Goal: Feedback & Contribution: Contribute content

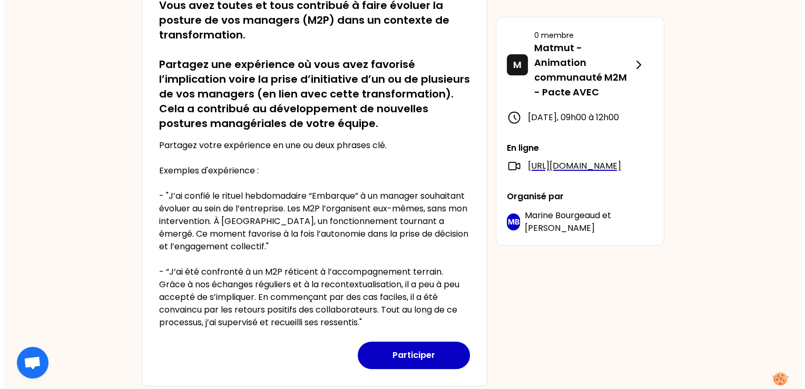
scroll to position [263, 0]
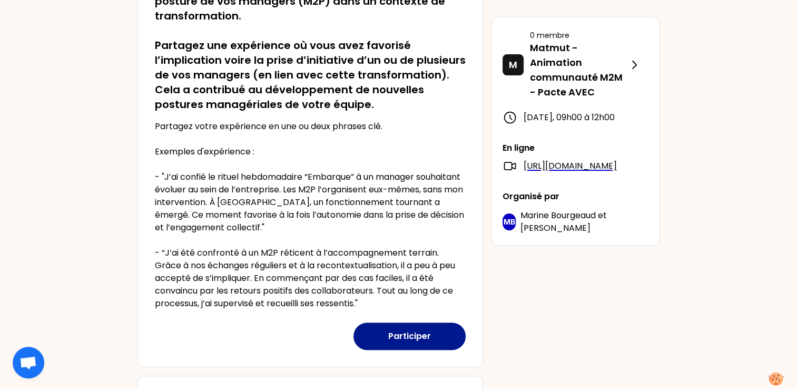
click at [430, 336] on button "Participer" at bounding box center [409, 335] width 112 height 27
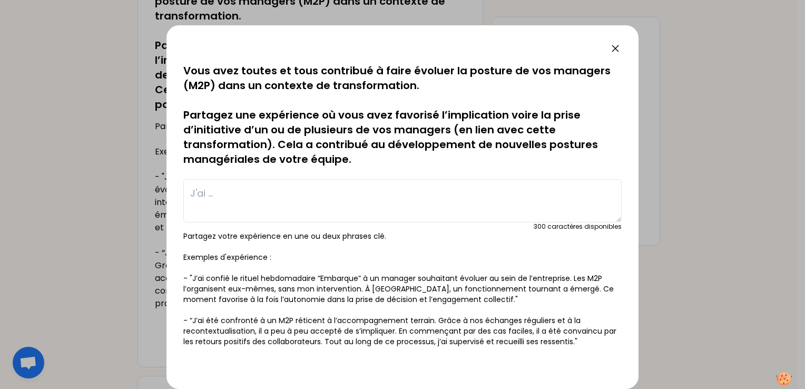
click at [223, 191] on textarea at bounding box center [402, 200] width 438 height 43
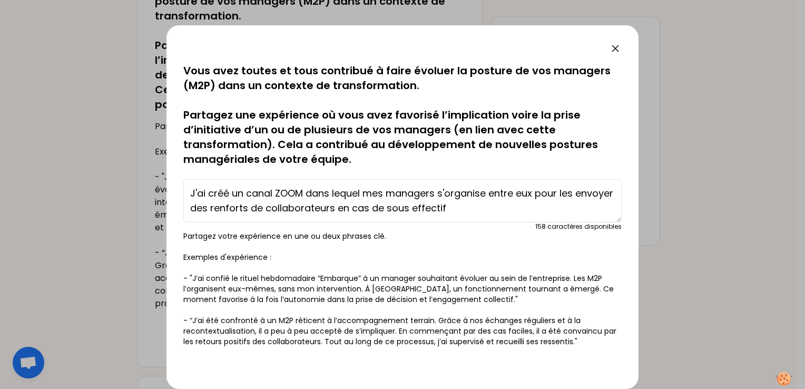
click at [582, 192] on textarea "J'ai créé un canal ZOOM dans lequel mes managers s'organise entre eux pour les …" at bounding box center [402, 200] width 438 height 43
click at [466, 210] on textarea "J'ai créé un canal ZOOM dans lequel mes managers s'organise entre eux pour envo…" at bounding box center [402, 200] width 438 height 43
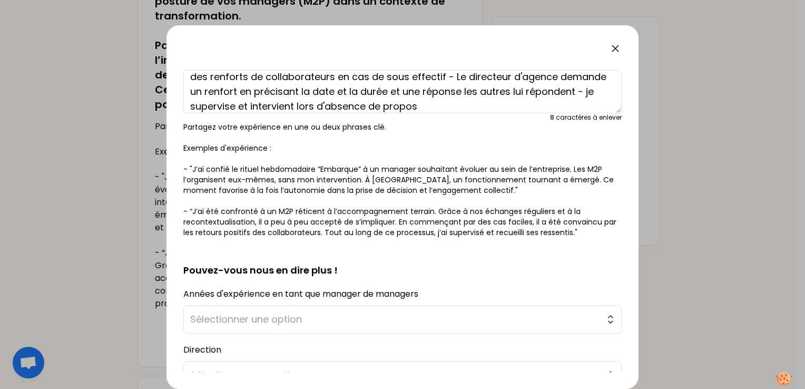
scroll to position [158, 0]
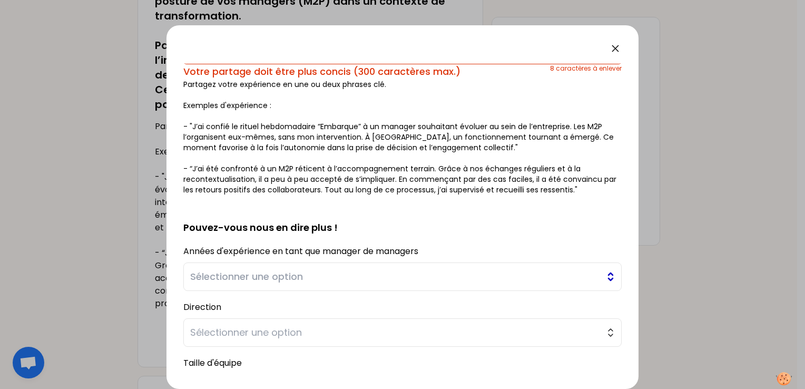
click at [603, 273] on button "Sélectionner une option" at bounding box center [402, 276] width 438 height 28
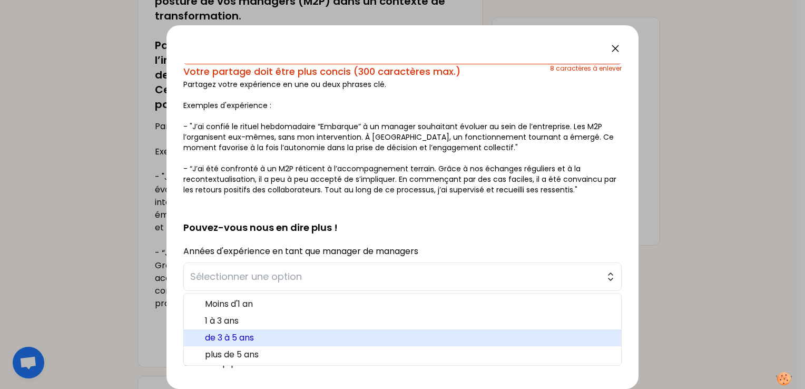
click at [352, 334] on span "de 3 à 5 ans" at bounding box center [409, 337] width 408 height 13
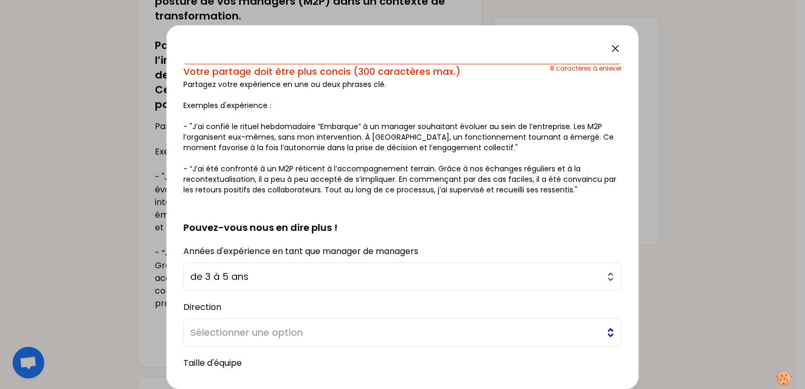
click at [602, 336] on button "Sélectionner une option" at bounding box center [402, 332] width 438 height 28
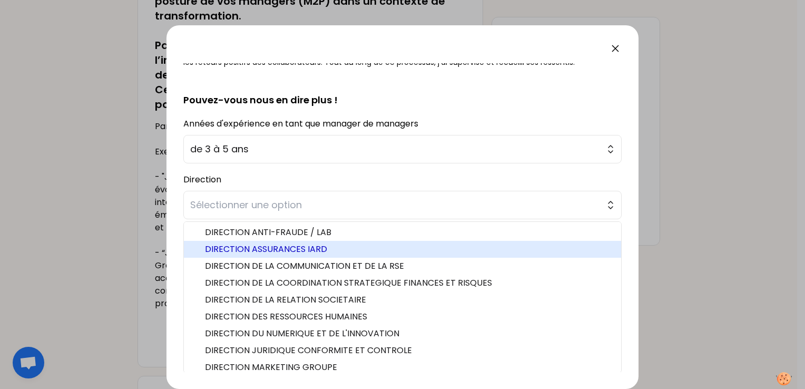
scroll to position [22, 0]
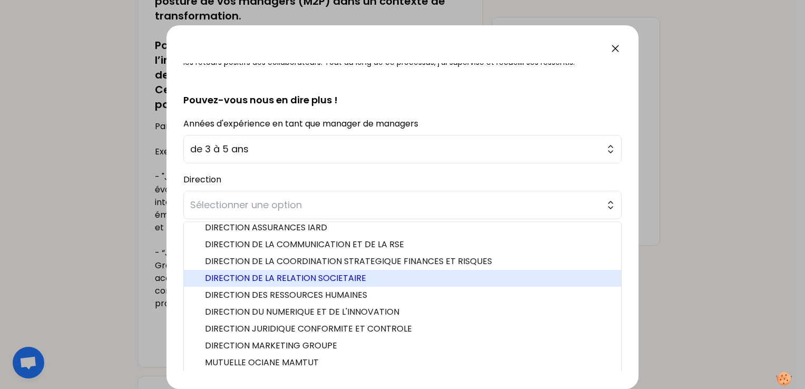
click at [350, 281] on span "DIRECTION DE LA RELATION SOCIETAIRE" at bounding box center [409, 278] width 408 height 13
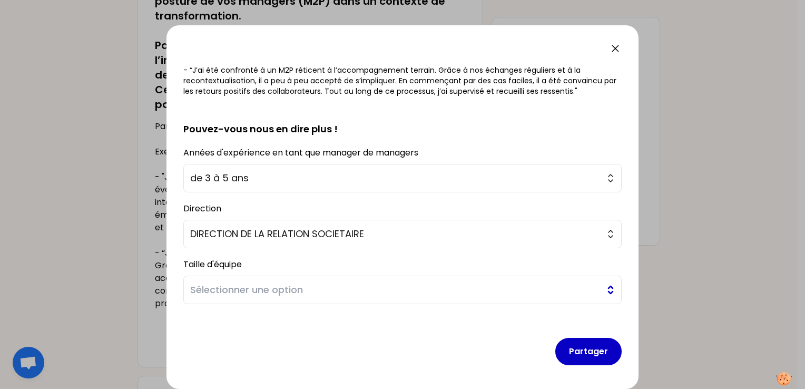
click at [346, 289] on span "Sélectionner une option" at bounding box center [395, 289] width 410 height 15
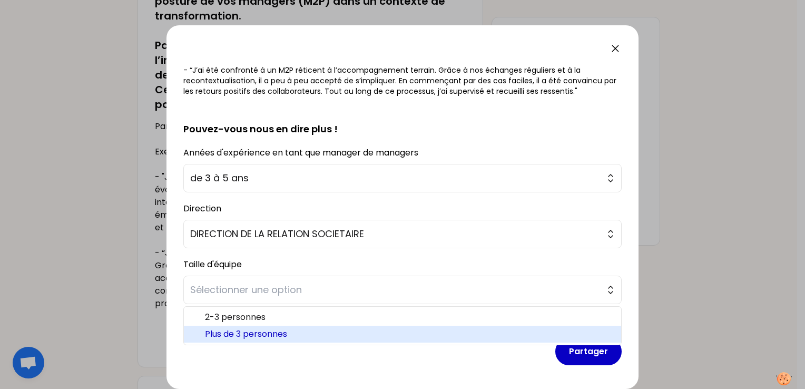
click at [240, 329] on span "Plus de 3 personnes" at bounding box center [409, 334] width 408 height 13
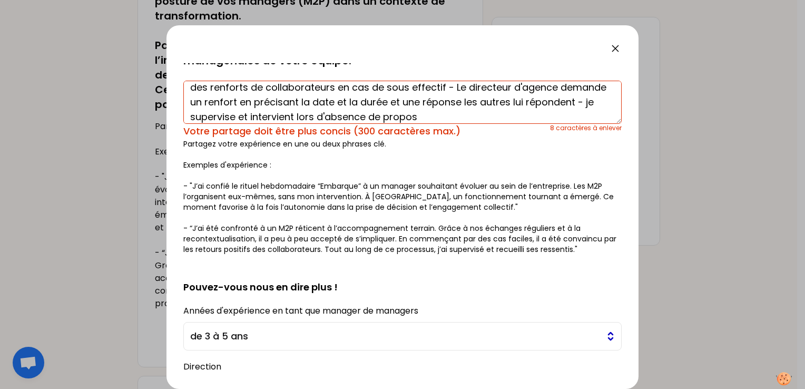
scroll to position [0, 0]
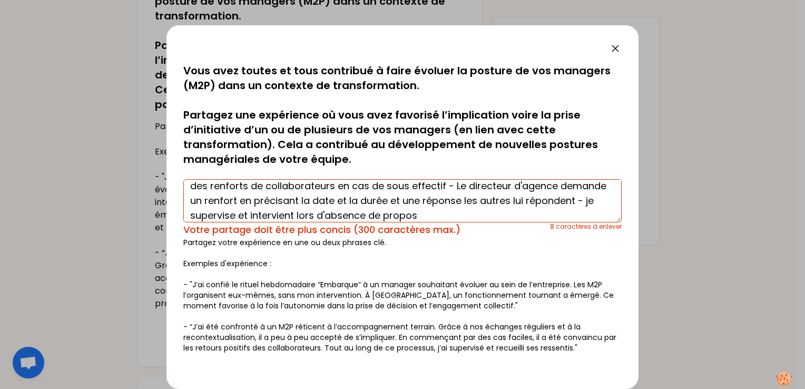
click at [502, 213] on textarea "J'ai créé un canal ZOOM dans lequel mes managers s'organise entre eux pour envo…" at bounding box center [402, 200] width 438 height 43
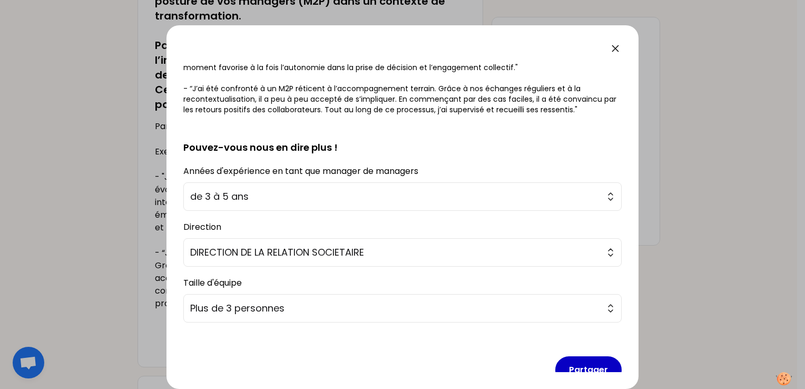
scroll to position [250, 0]
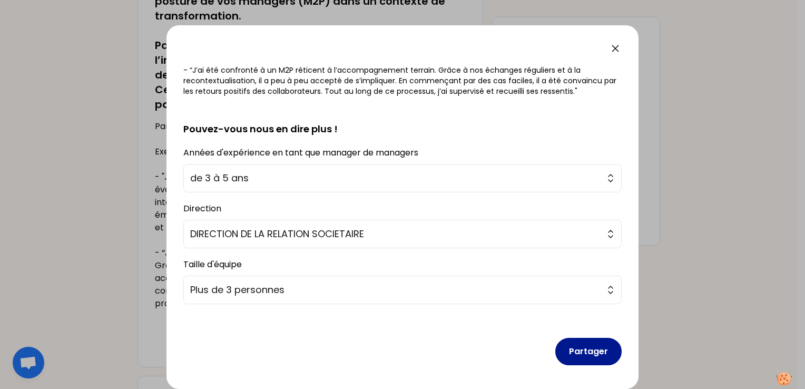
type textarea "J'ai créé un canal ZOOM dans lequel mes managers s'organise entre eux pour envo…"
click at [574, 345] on button "Partager" at bounding box center [588, 351] width 66 height 27
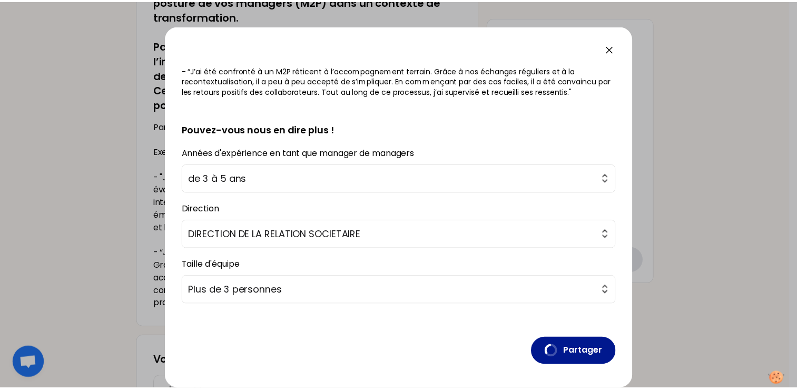
scroll to position [0, 0]
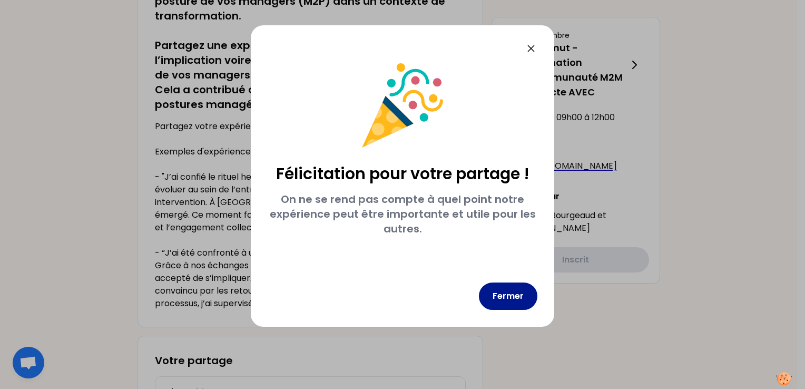
click at [504, 294] on button "Fermer" at bounding box center [508, 295] width 58 height 27
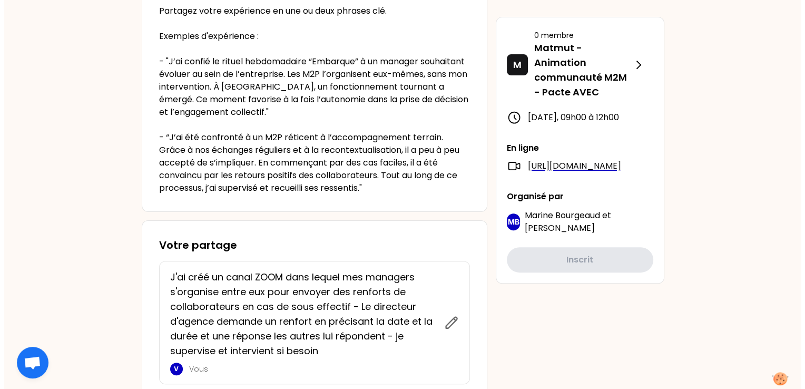
scroll to position [474, 0]
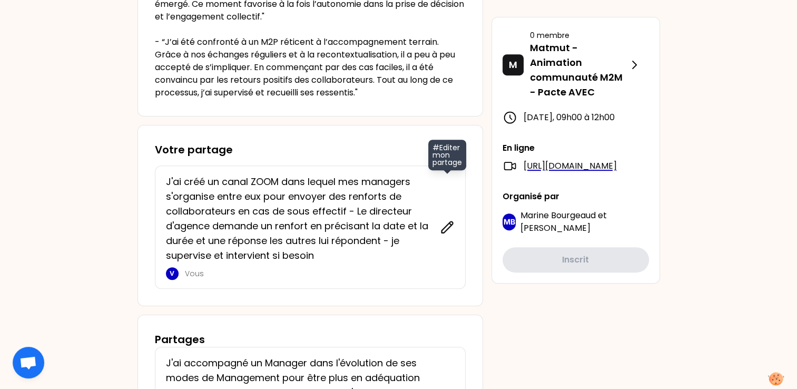
click at [446, 231] on icon at bounding box center [447, 227] width 15 height 15
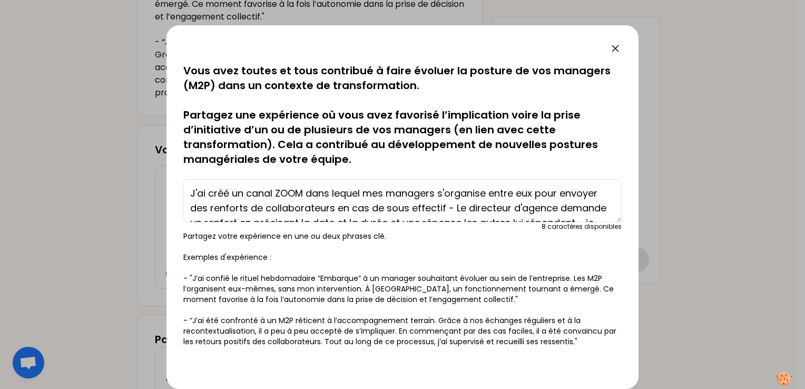
click at [488, 193] on textarea "J'ai créé un canal ZOOM dans lequel mes managers s'organise entre eux pour envo…" at bounding box center [402, 200] width 438 height 43
click at [290, 207] on textarea "J'ai créé un canal ZOOM dans lequel mes managers s'organisent entre eux pour en…" at bounding box center [402, 200] width 438 height 43
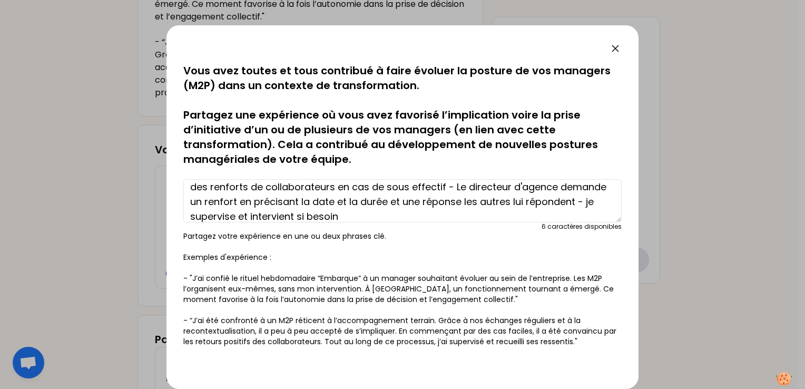
click at [513, 202] on textarea "J'ai créé un canal ZOOM dans lequel mes managers s'organisent entre eux pour en…" at bounding box center [402, 200] width 438 height 43
click at [566, 201] on textarea "J'ai créé un canal ZOOM dans lequel mes managers s'organisent entre eux pour en…" at bounding box center [402, 200] width 438 height 43
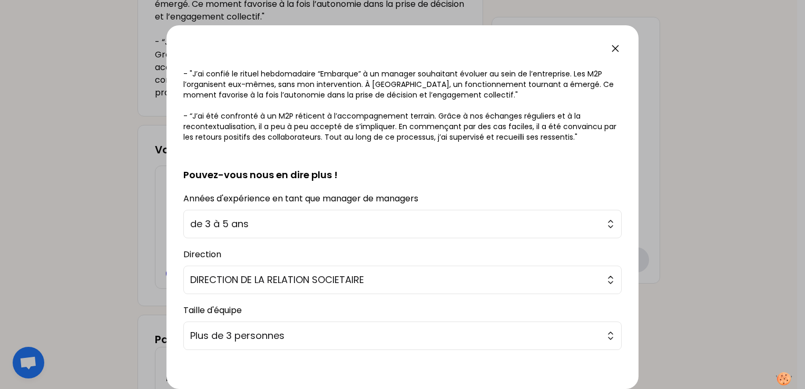
scroll to position [250, 0]
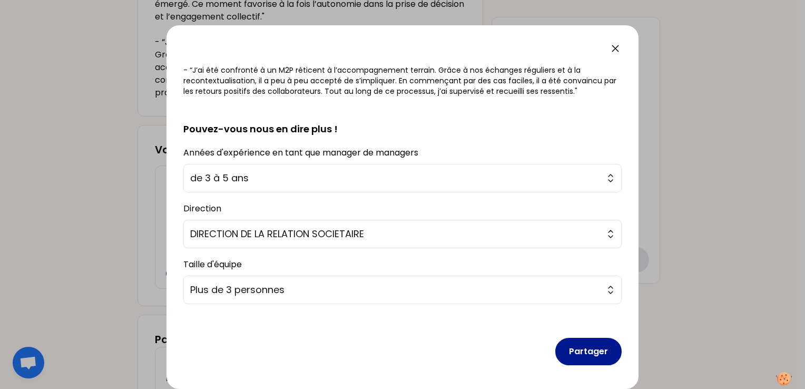
type textarea "J'ai créé un canal ZOOM dans lequel mes managers s'organisent entre eux pour en…"
click at [575, 342] on button "Partager" at bounding box center [588, 351] width 66 height 27
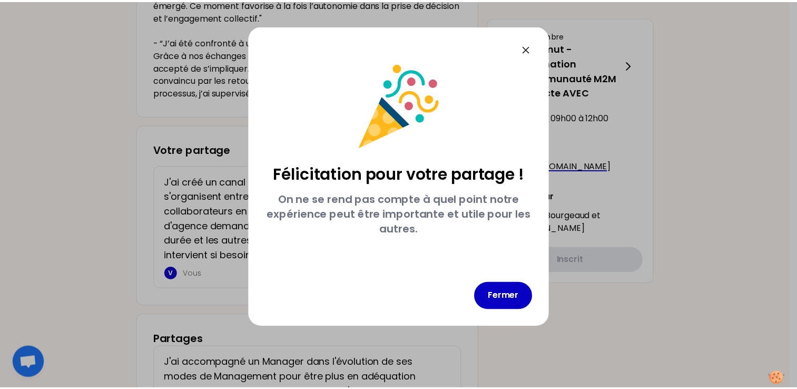
scroll to position [0, 0]
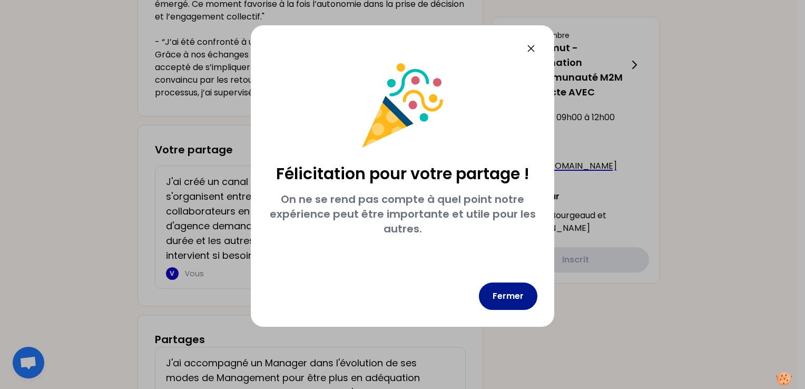
click at [514, 296] on button "Fermer" at bounding box center [508, 295] width 58 height 27
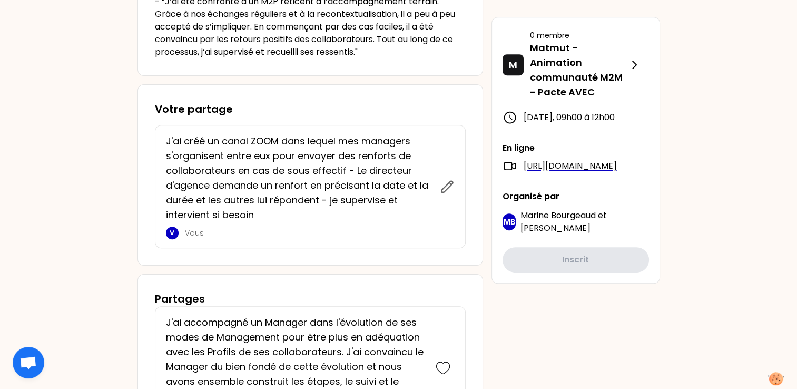
scroll to position [605, 0]
